Goal: Navigation & Orientation: Find specific page/section

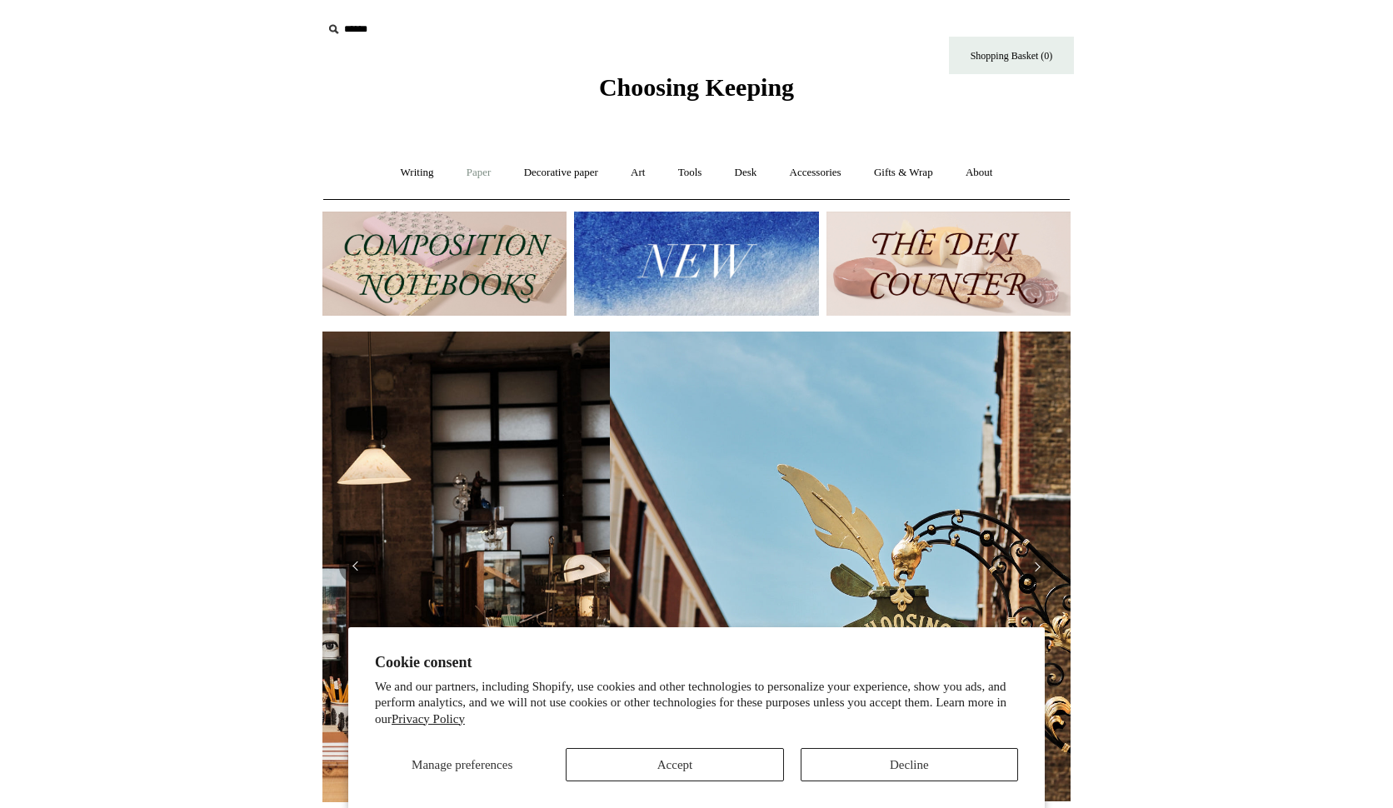
scroll to position [0, 748]
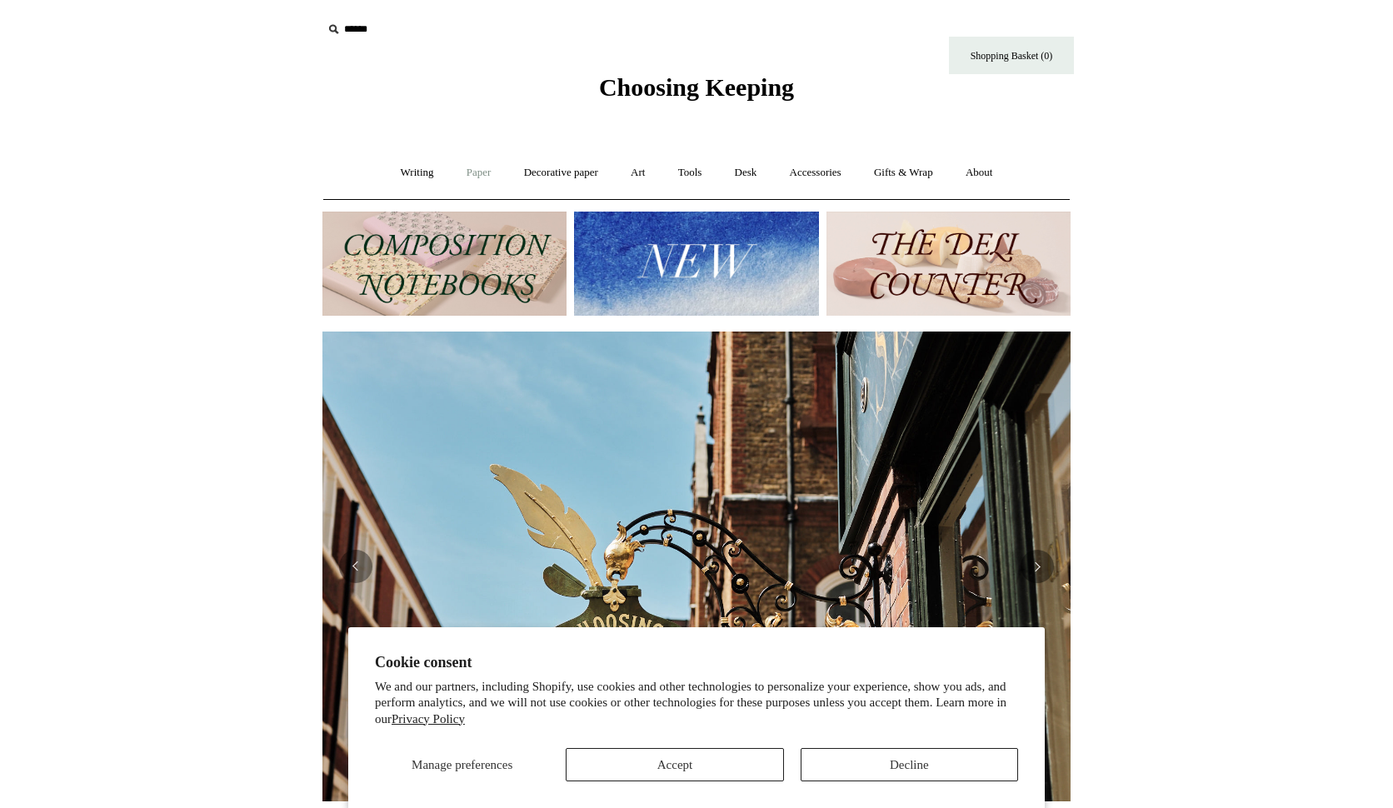
click at [475, 170] on link "Paper +" at bounding box center [479, 173] width 55 height 44
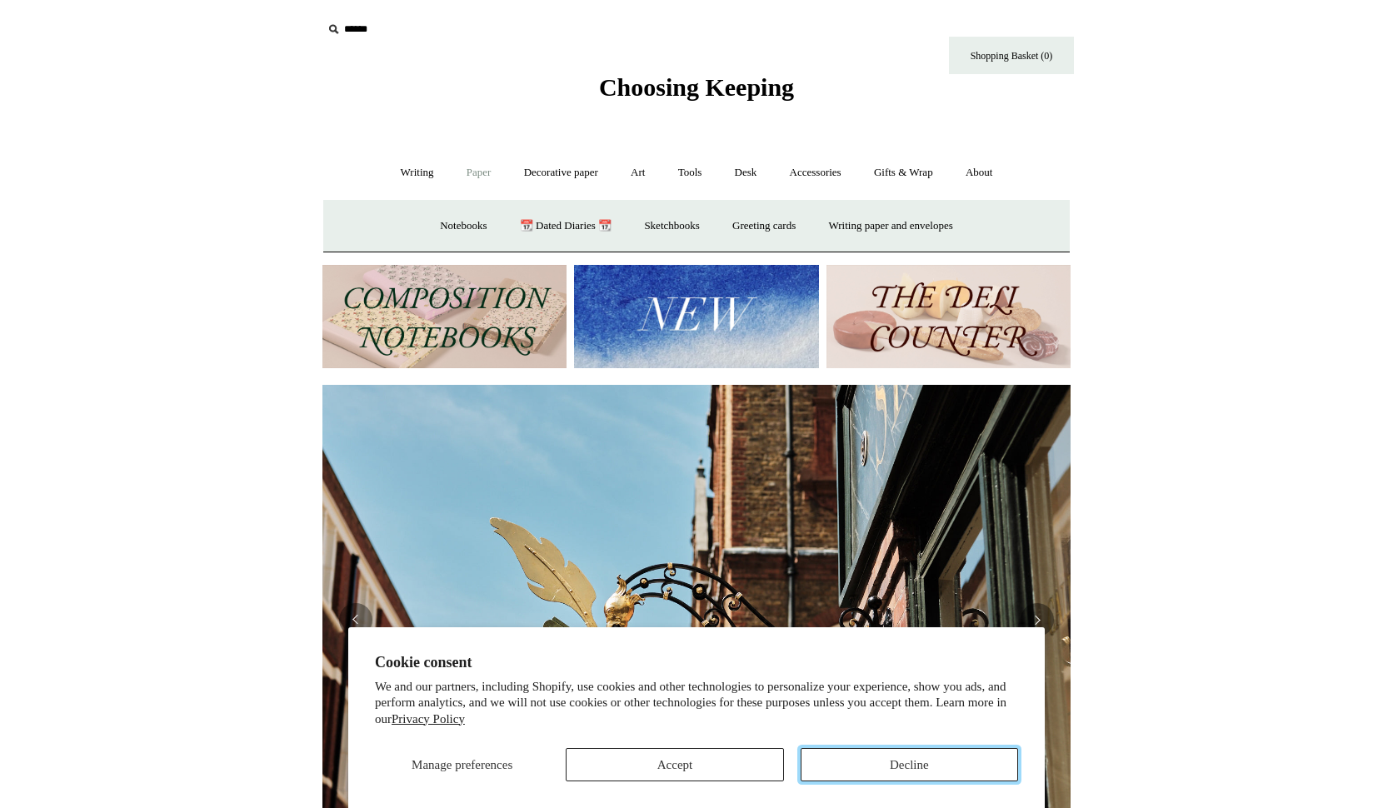
click at [867, 763] on button "Decline" at bounding box center [909, 764] width 217 height 33
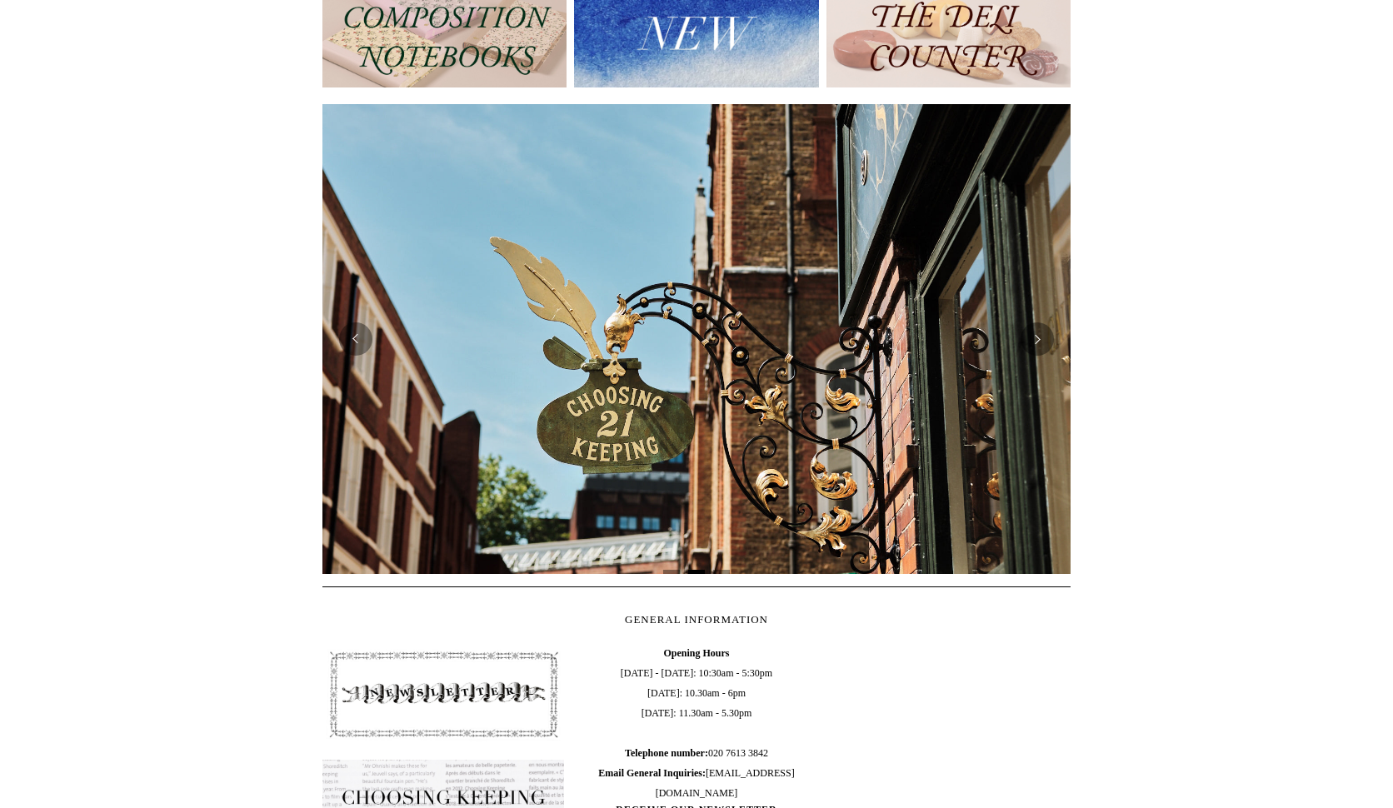
scroll to position [0, 0]
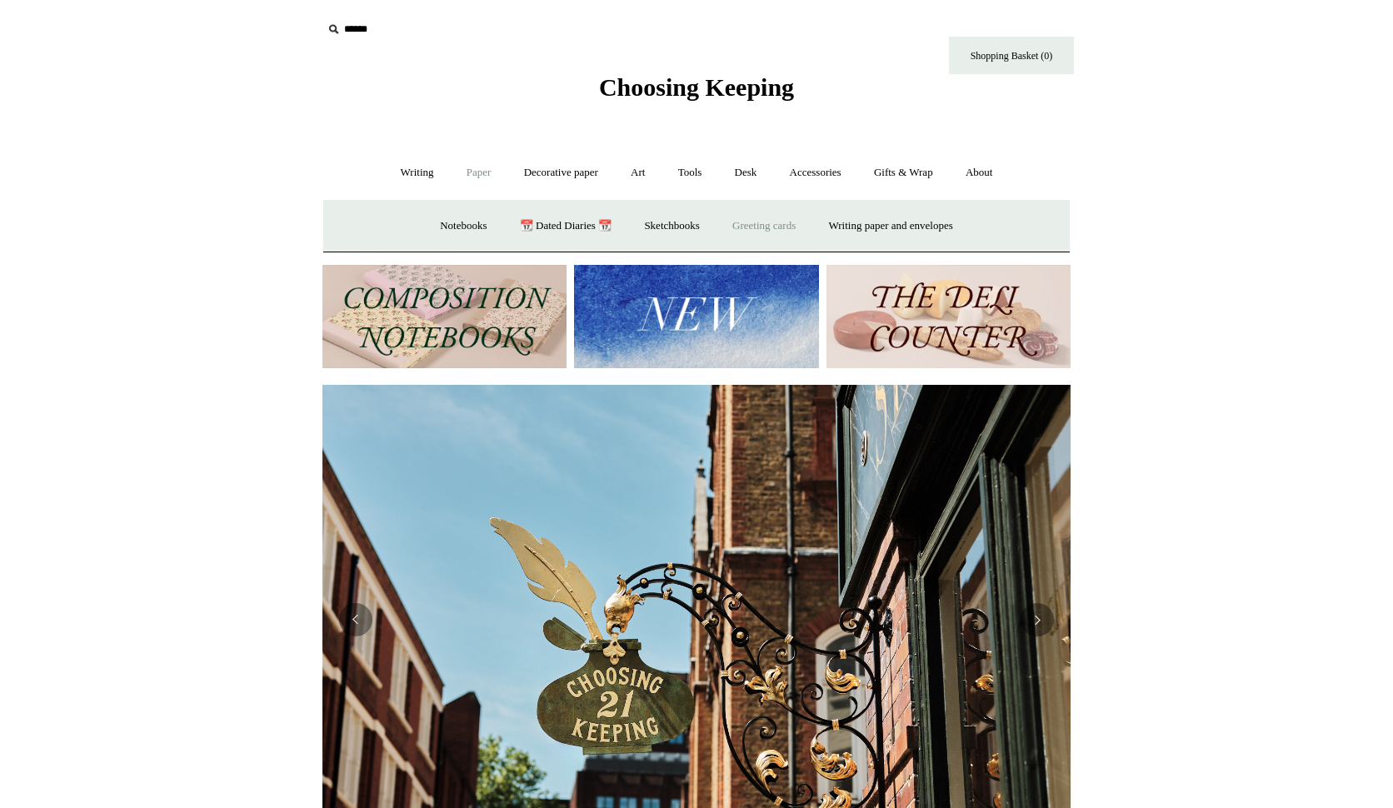
click at [770, 226] on link "Greeting cards +" at bounding box center [763, 226] width 93 height 44
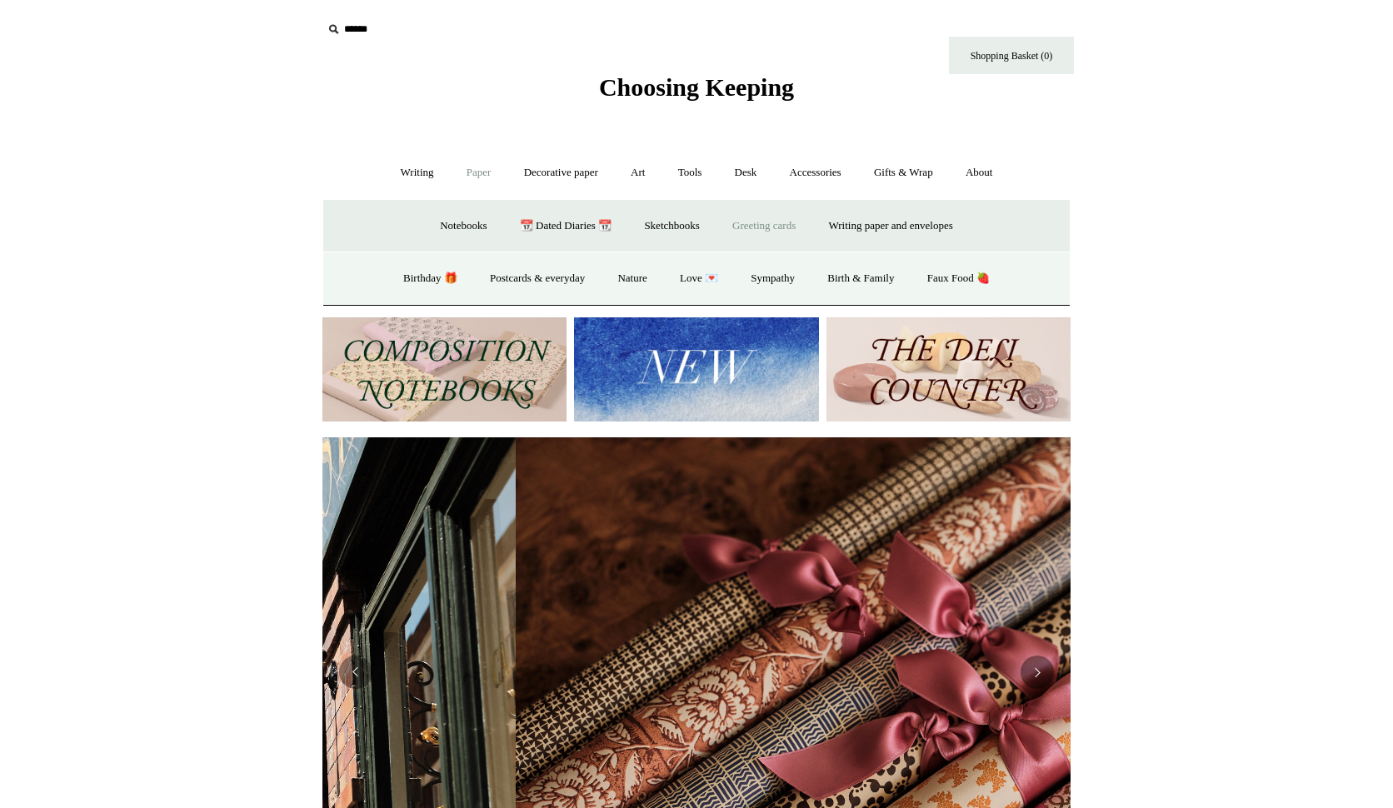
scroll to position [0, 1496]
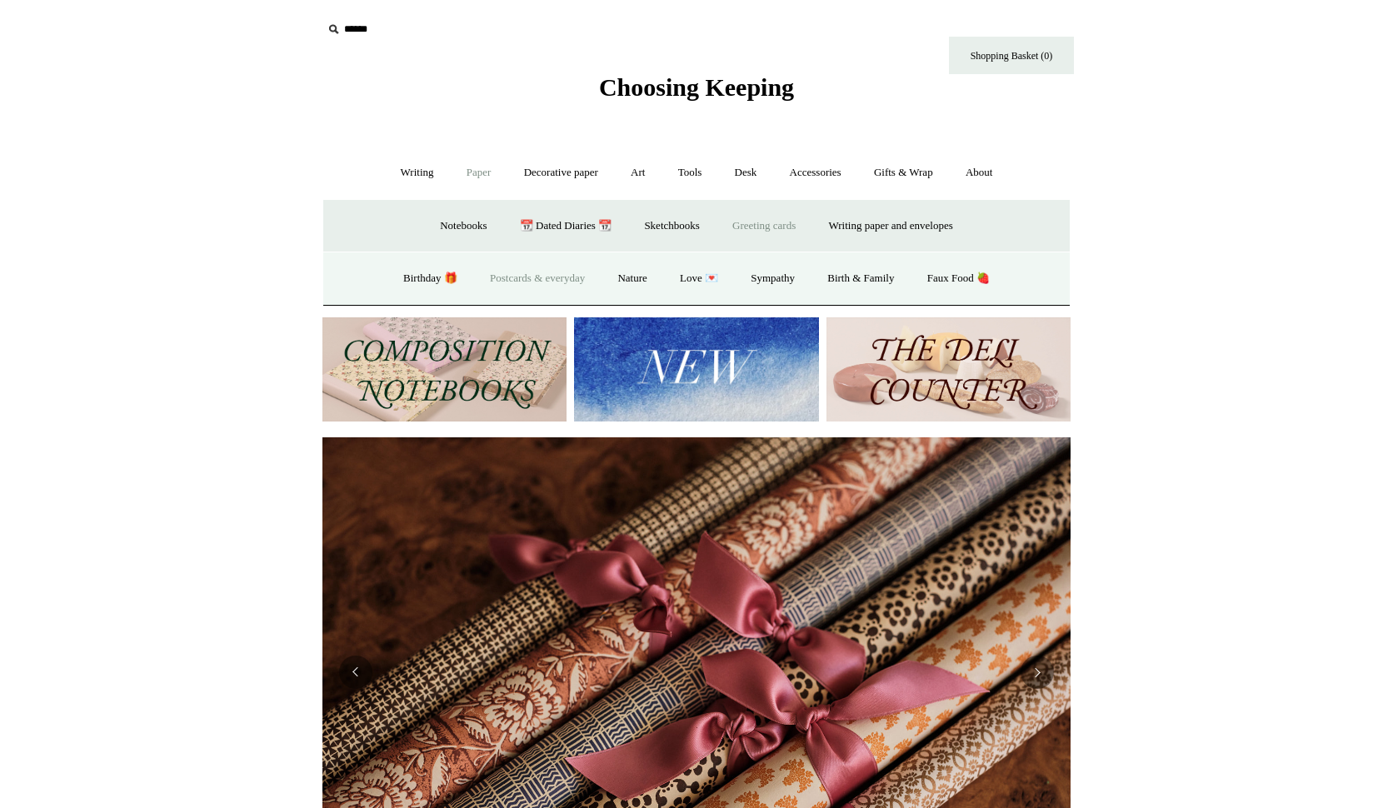
click at [502, 278] on link "Postcards & everyday" at bounding box center [537, 279] width 125 height 44
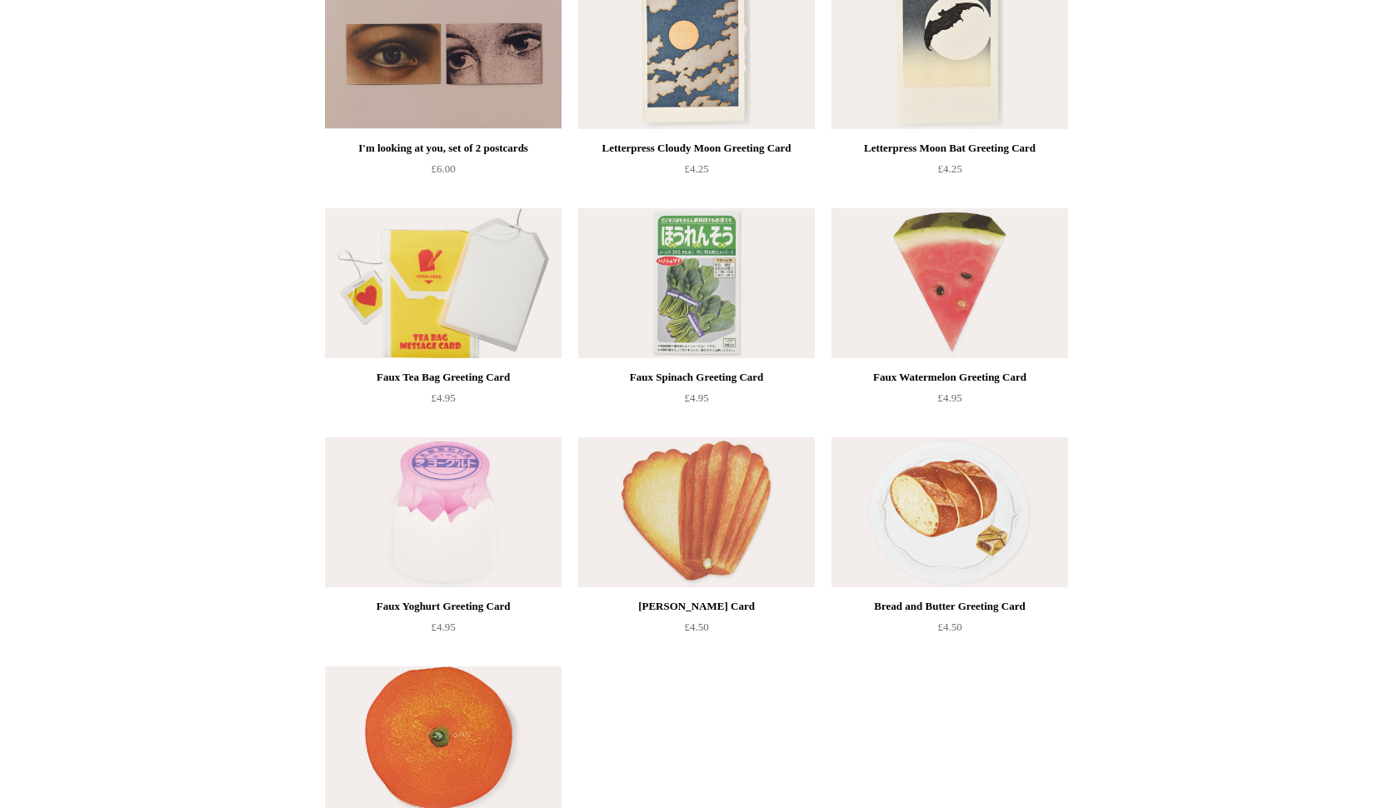
scroll to position [1615, 0]
